Goal: Task Accomplishment & Management: Manage account settings

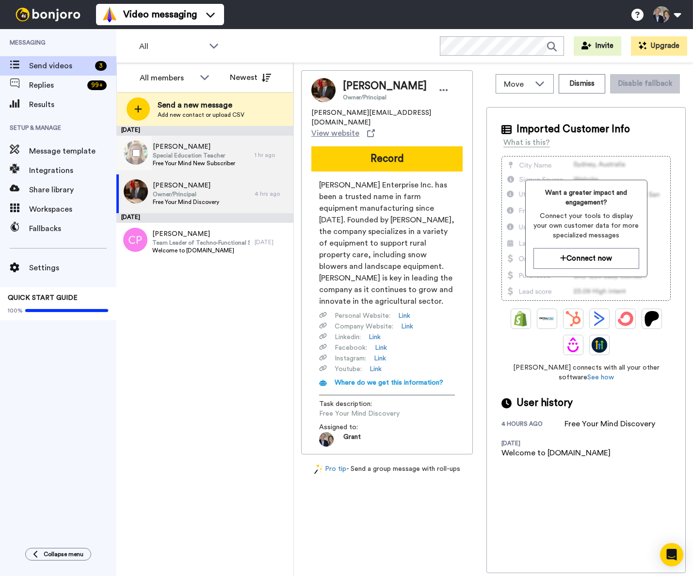
click at [213, 157] on span "Special Education Teacher" at bounding box center [194, 156] width 82 height 8
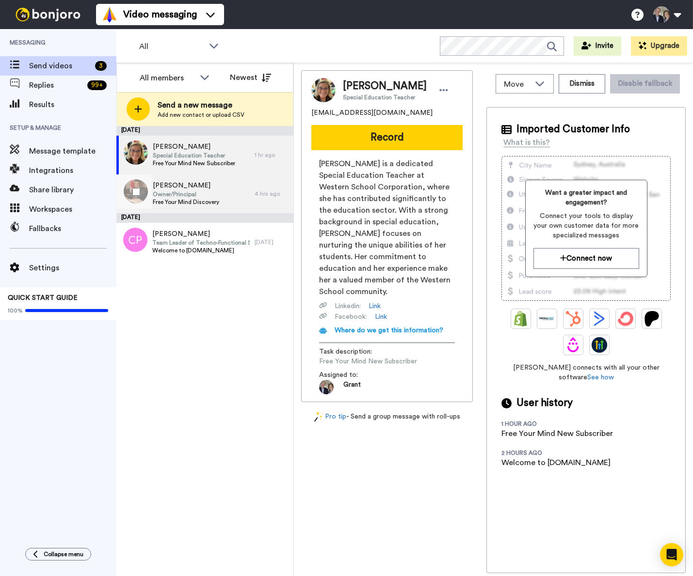
click at [205, 184] on span "[PERSON_NAME]" at bounding box center [186, 186] width 66 height 10
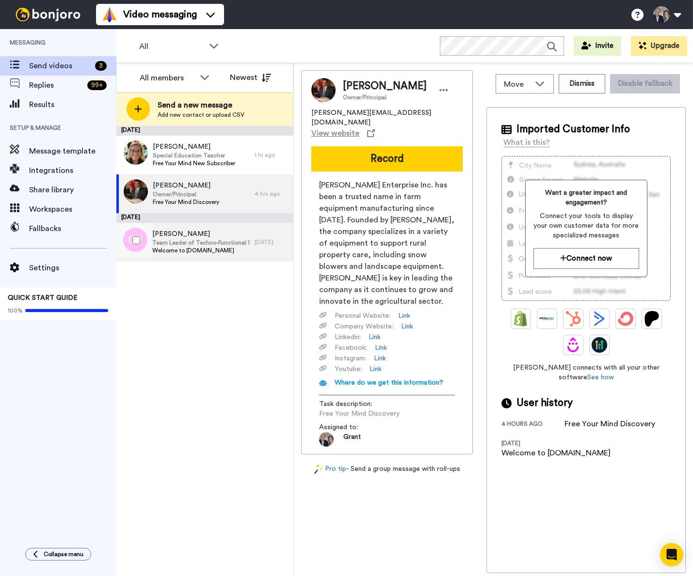
click at [215, 240] on span "Team Leader of Techno-Functional Specialists" at bounding box center [200, 243] width 97 height 8
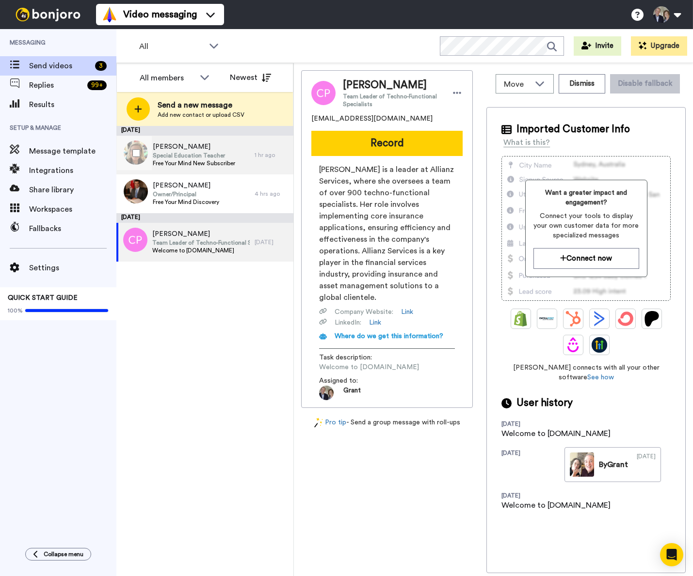
click at [240, 150] on div "Gena Harshman Special Education Teacher Free Your Mind New Subscriber" at bounding box center [185, 155] width 138 height 39
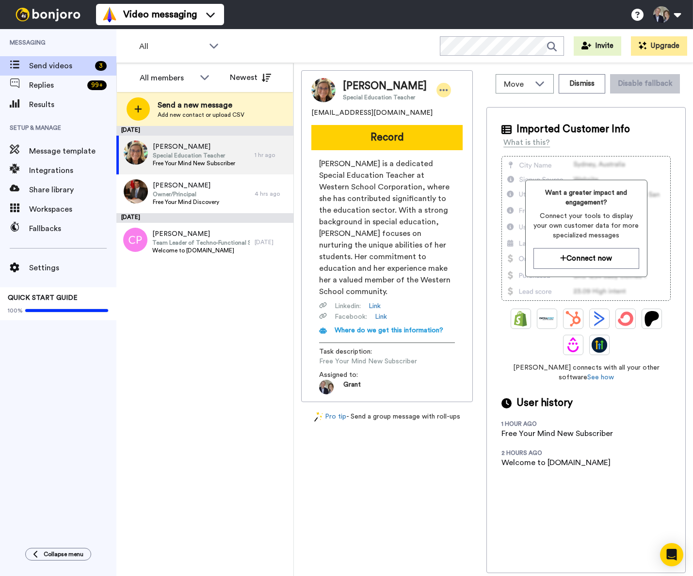
click at [440, 91] on icon at bounding box center [444, 90] width 8 height 2
click at [454, 106] on li "Edit contact" at bounding box center [468, 107] width 70 height 14
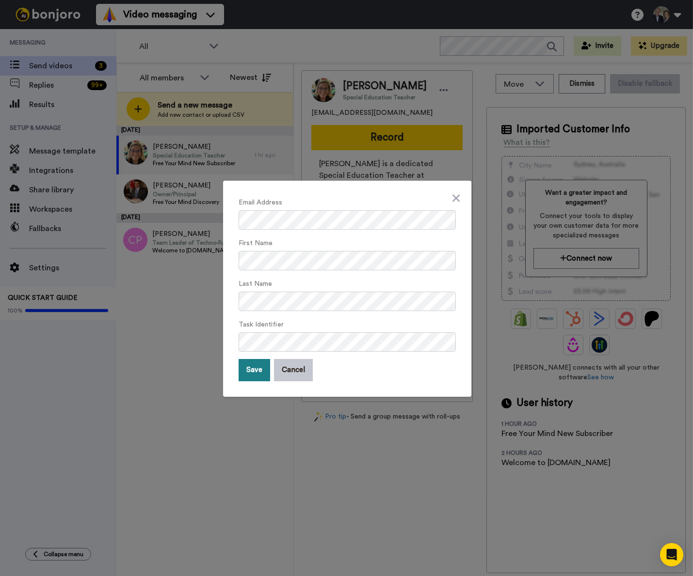
click at [254, 374] on button "Save" at bounding box center [254, 370] width 32 height 22
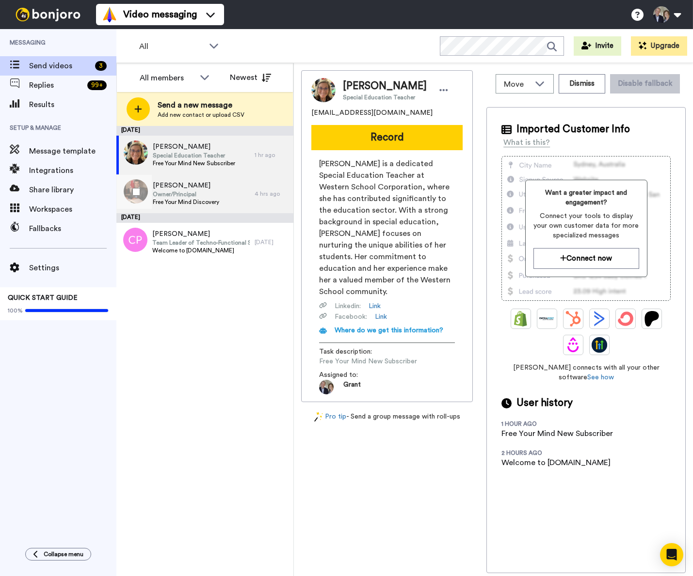
click at [205, 195] on span "Owner/Principal" at bounding box center [186, 194] width 66 height 8
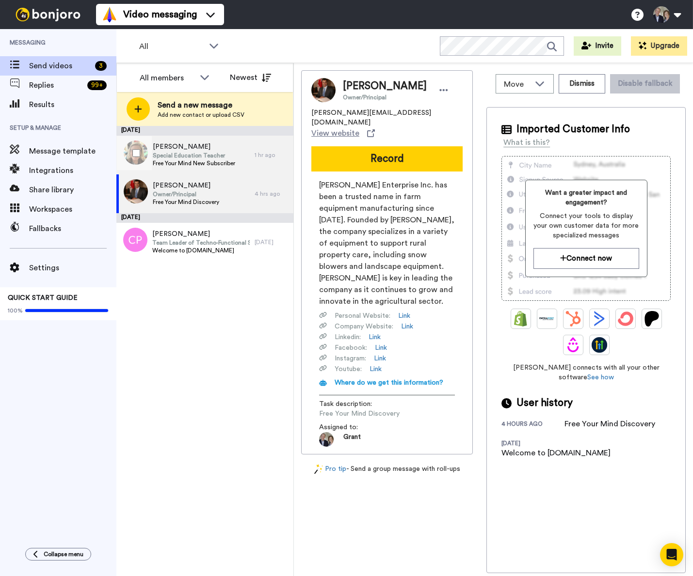
click at [228, 156] on span "Special Education Teacher" at bounding box center [194, 156] width 82 height 8
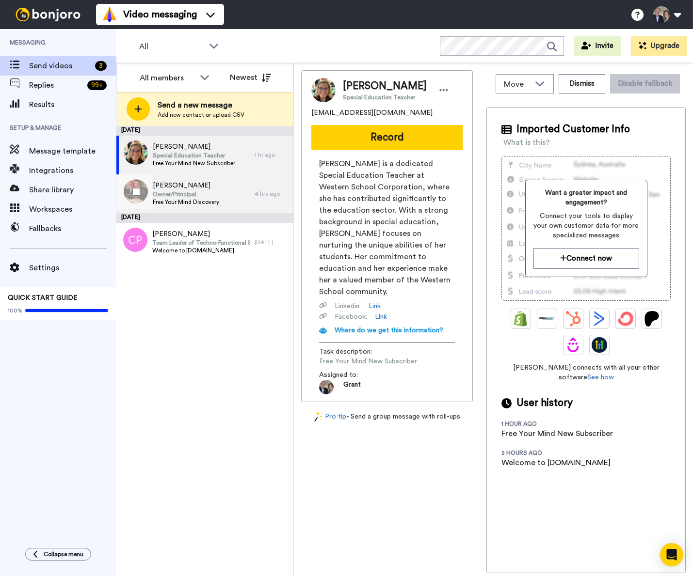
click at [233, 190] on div "Keith Martin Owner/Principal Free Your Mind Discovery" at bounding box center [185, 193] width 138 height 39
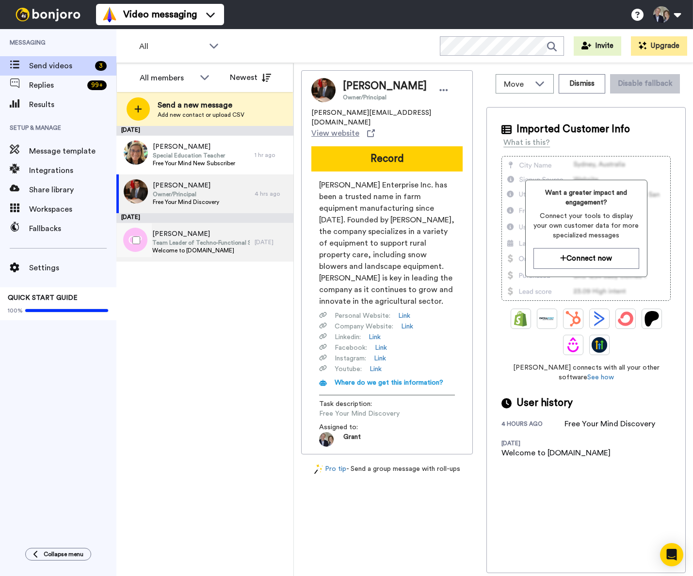
click at [260, 244] on div "[DATE]" at bounding box center [271, 242] width 34 height 8
